Goal: Task Accomplishment & Management: Manage account settings

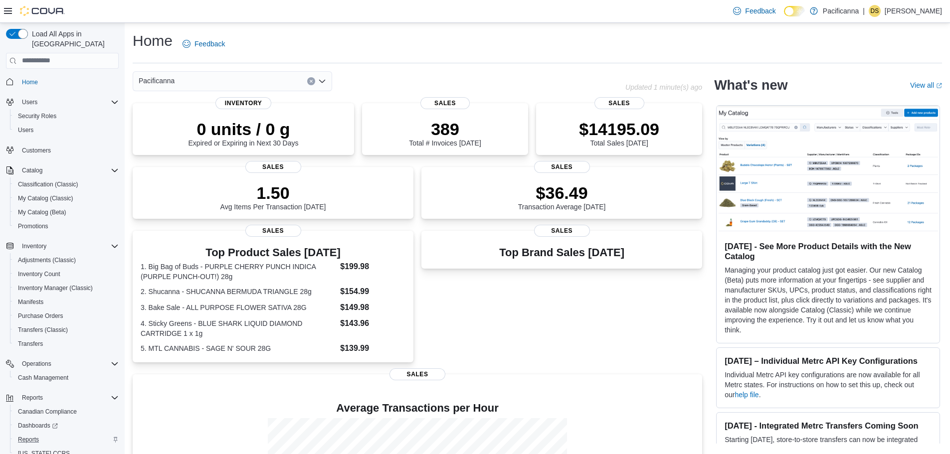
click at [44, 434] on div "Reports" at bounding box center [66, 440] width 105 height 12
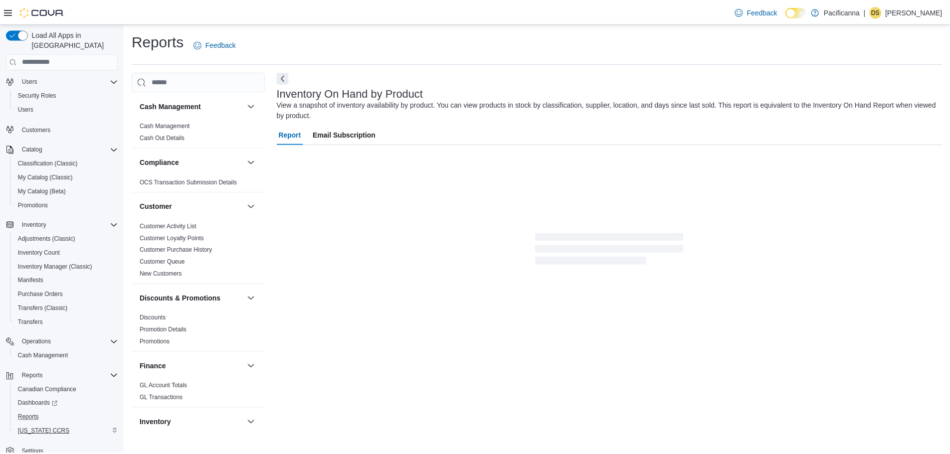
scroll to position [32, 0]
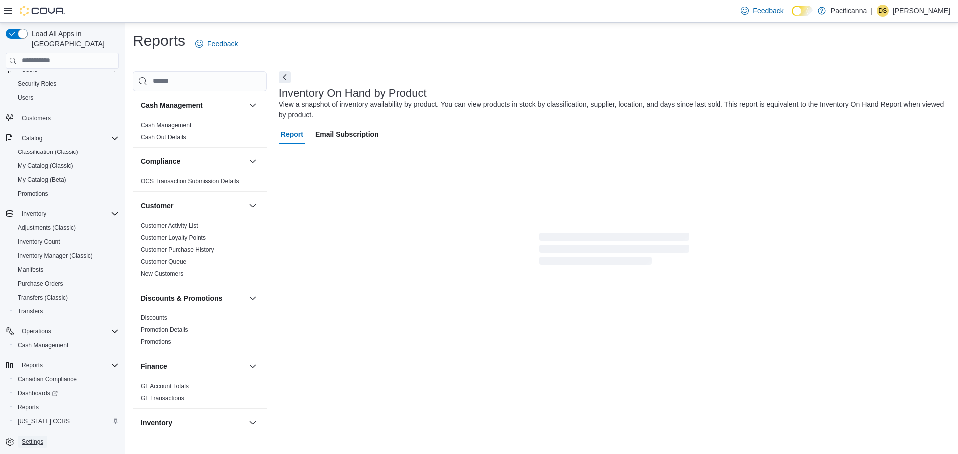
click at [27, 438] on span "Settings" at bounding box center [32, 442] width 21 height 8
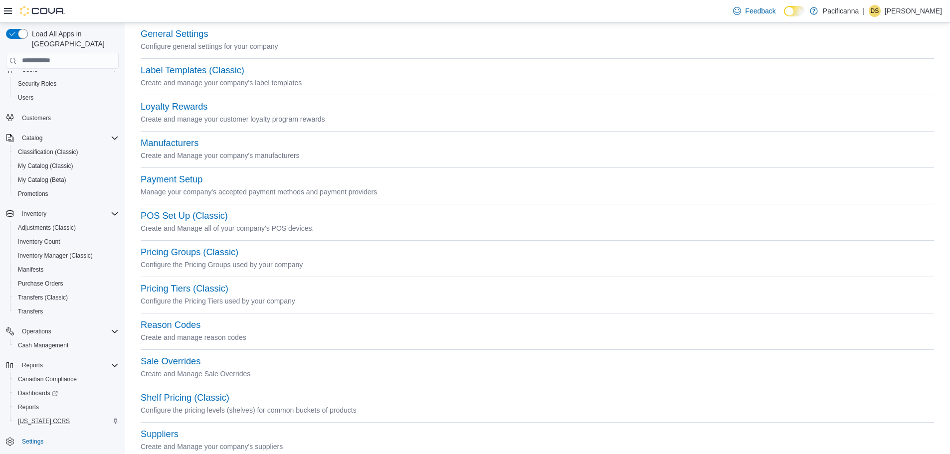
scroll to position [327, 0]
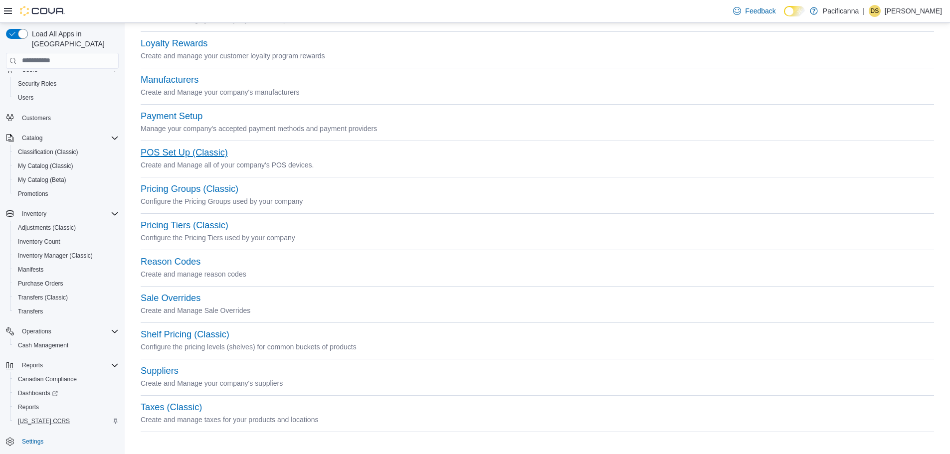
click at [210, 151] on button "POS Set Up (Classic)" at bounding box center [184, 153] width 87 height 10
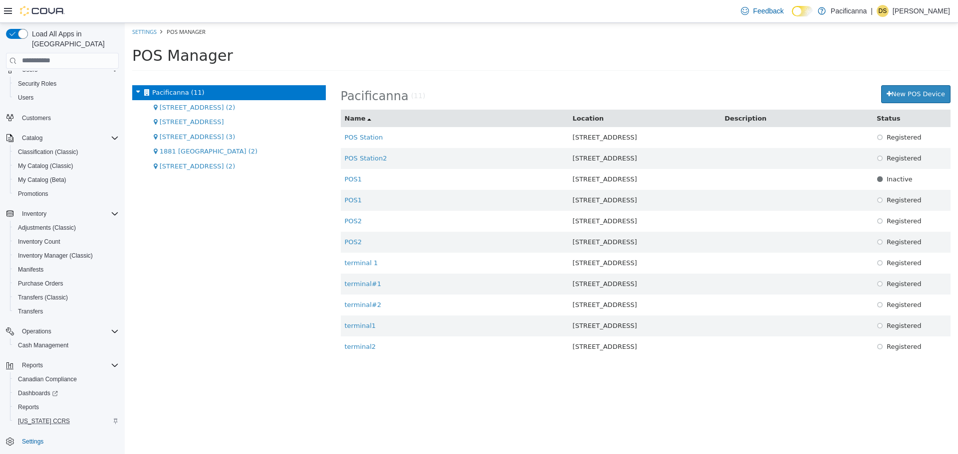
click at [187, 138] on span "[STREET_ADDRESS] (3)" at bounding box center [197, 136] width 75 height 7
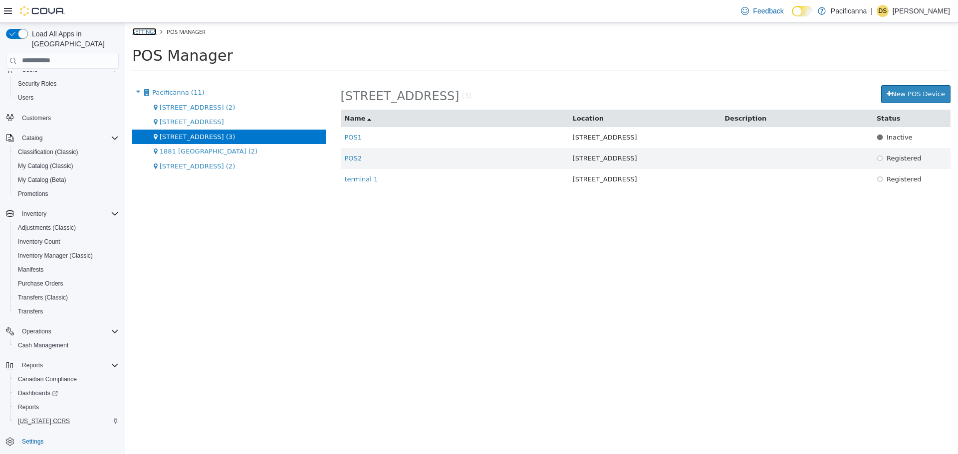
click at [151, 30] on link "Settings" at bounding box center [144, 30] width 24 height 7
